Goal: Task Accomplishment & Management: Use online tool/utility

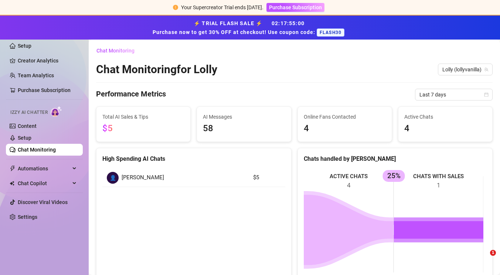
click at [35, 129] on link "Content" at bounding box center [27, 126] width 19 height 6
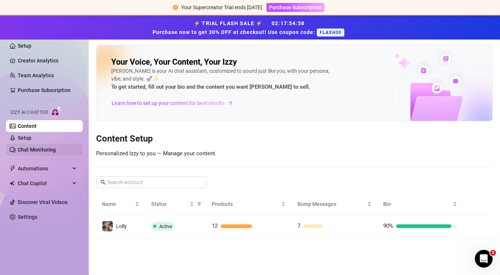
click at [37, 148] on link "Chat Monitoring" at bounding box center [37, 150] width 38 height 6
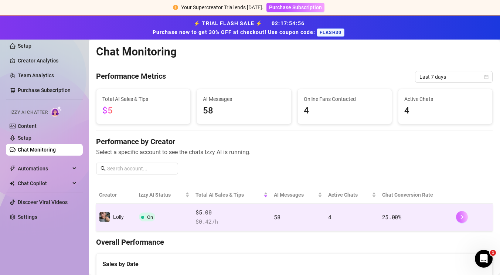
click at [459, 217] on icon "right" at bounding box center [461, 216] width 5 height 5
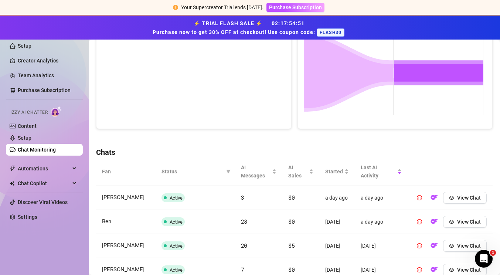
scroll to position [188, 0]
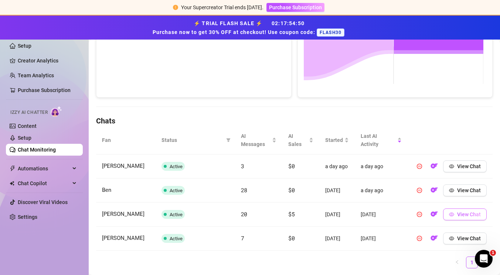
click at [457, 217] on span "View Chat" at bounding box center [469, 214] width 24 height 6
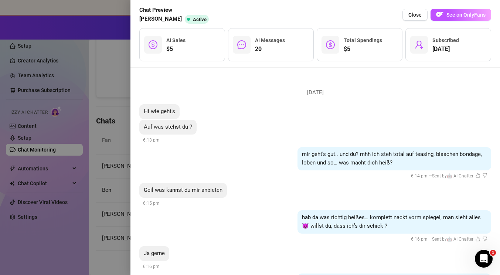
scroll to position [977, 0]
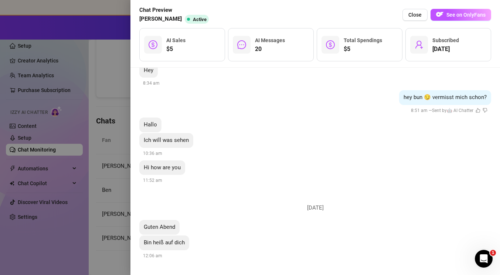
drag, startPoint x: 276, startPoint y: 137, endPoint x: 217, endPoint y: 294, distance: 167.2
click at [88, 169] on div at bounding box center [250, 137] width 500 height 275
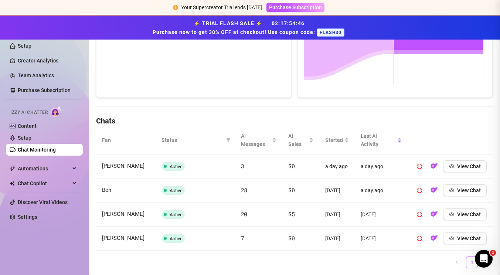
scroll to position [0, 0]
